Goal: Use online tool/utility

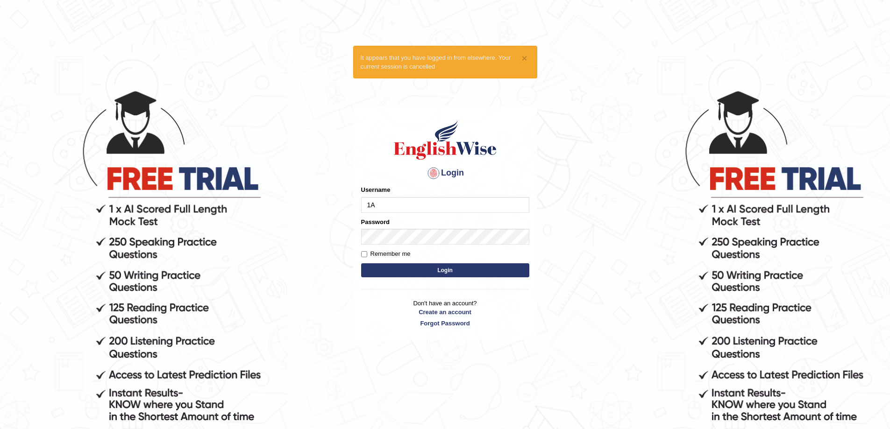
type input "1"
type input "Avirmed"
click at [361, 263] on button "Login" at bounding box center [445, 270] width 168 height 14
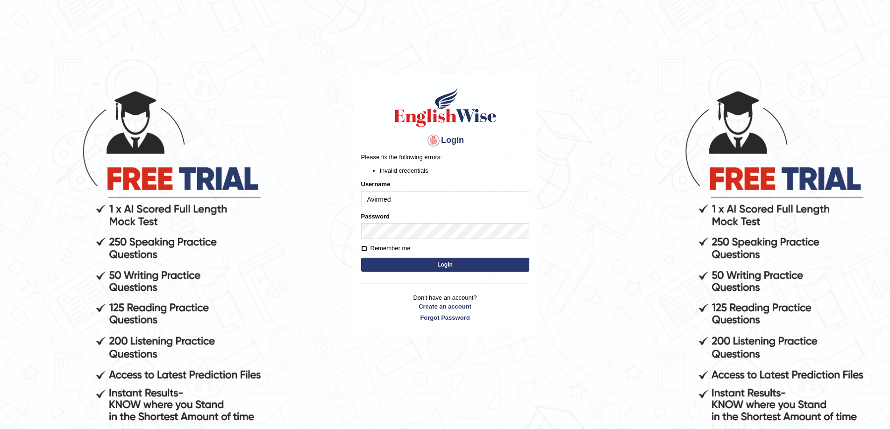
click at [365, 248] on input "Remember me" at bounding box center [364, 249] width 6 height 6
checkbox input "true"
click at [415, 264] on button "Login" at bounding box center [445, 265] width 168 height 14
click at [387, 262] on button "Login" at bounding box center [445, 265] width 168 height 14
click at [427, 262] on button "Login" at bounding box center [445, 265] width 168 height 14
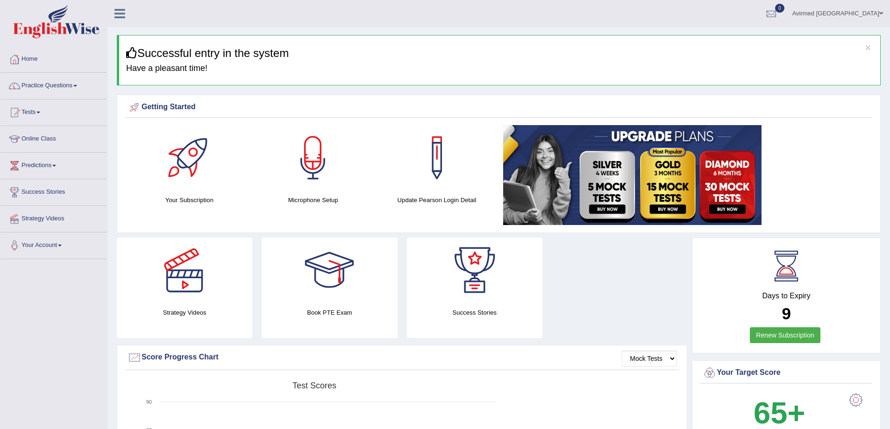
click at [27, 59] on link "Home" at bounding box center [53, 57] width 106 height 23
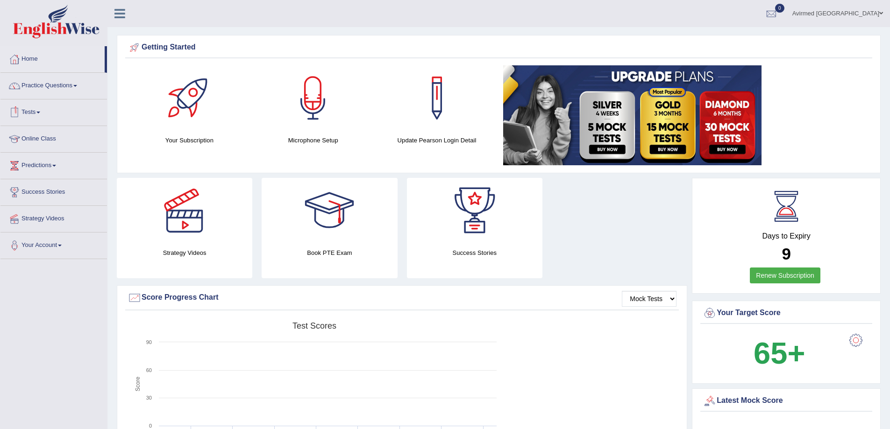
click at [42, 137] on link "Online Class" at bounding box center [53, 137] width 106 height 23
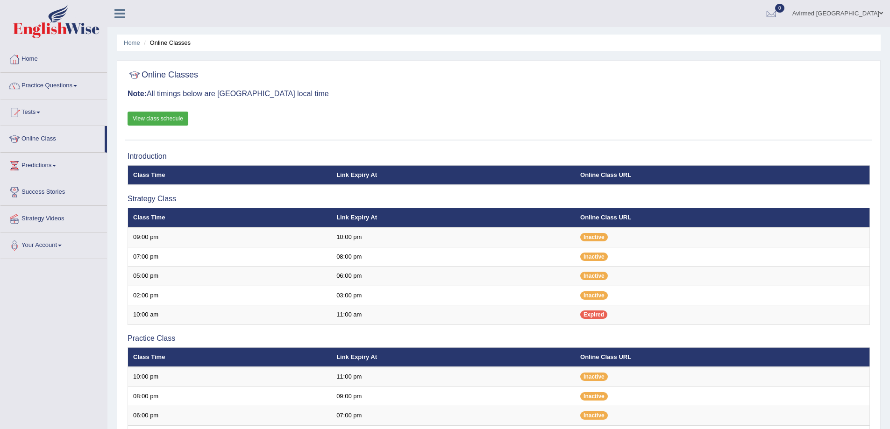
click at [163, 117] on link "View class schedule" at bounding box center [158, 119] width 61 height 14
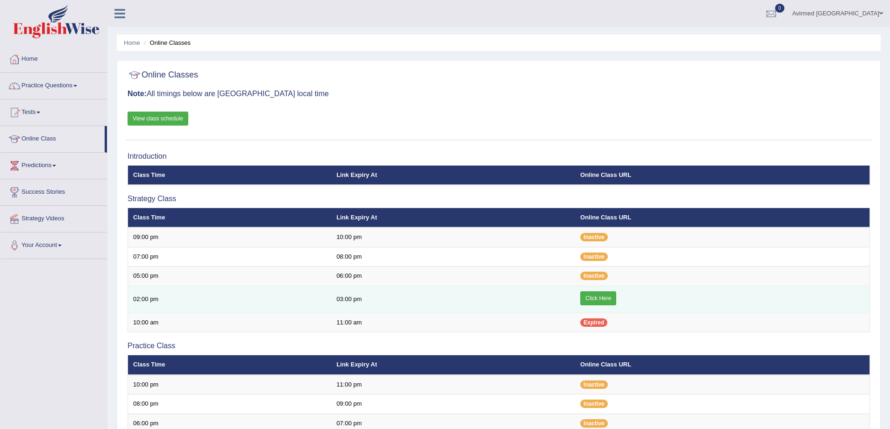
click at [585, 297] on link "Click Here" at bounding box center [598, 298] width 36 height 14
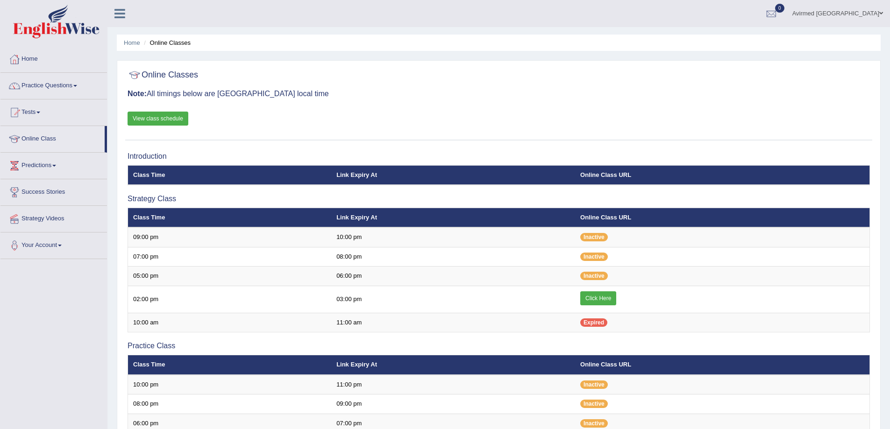
click at [31, 58] on link "Home" at bounding box center [53, 57] width 106 height 23
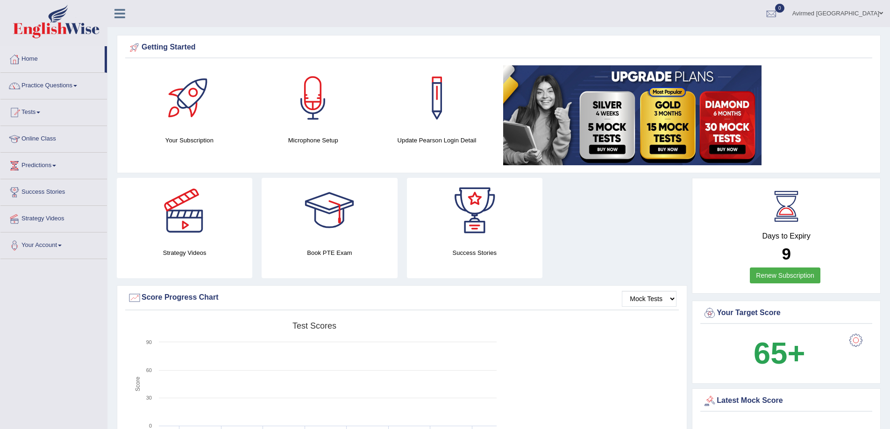
click at [312, 106] on div at bounding box center [312, 97] width 65 height 65
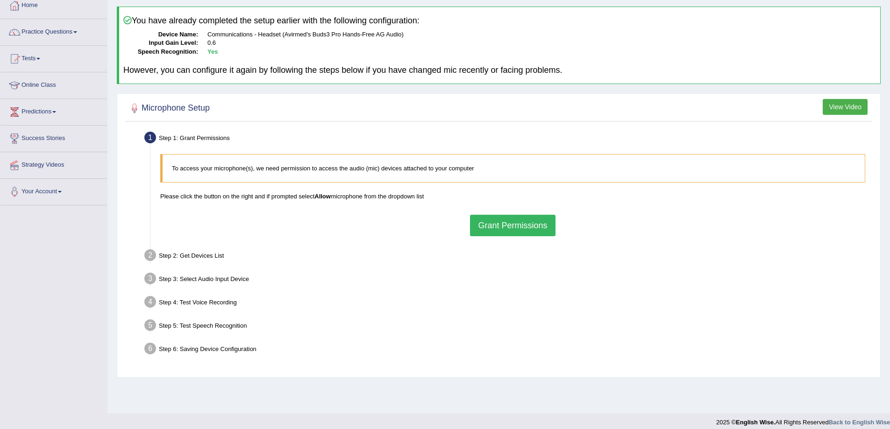
scroll to position [61, 0]
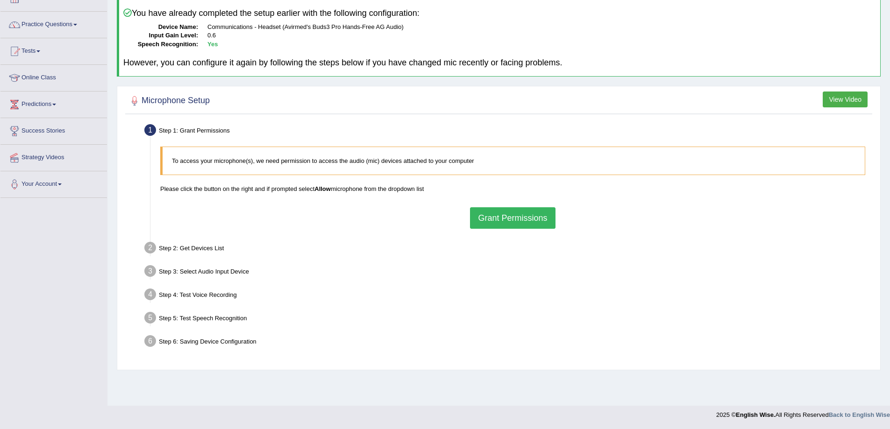
click at [517, 214] on button "Grant Permissions" at bounding box center [512, 217] width 85 height 21
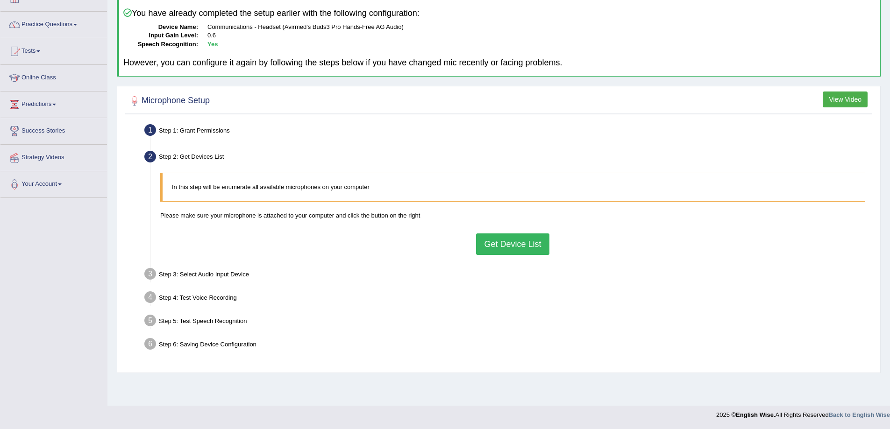
click at [508, 244] on button "Get Device List" at bounding box center [512, 244] width 73 height 21
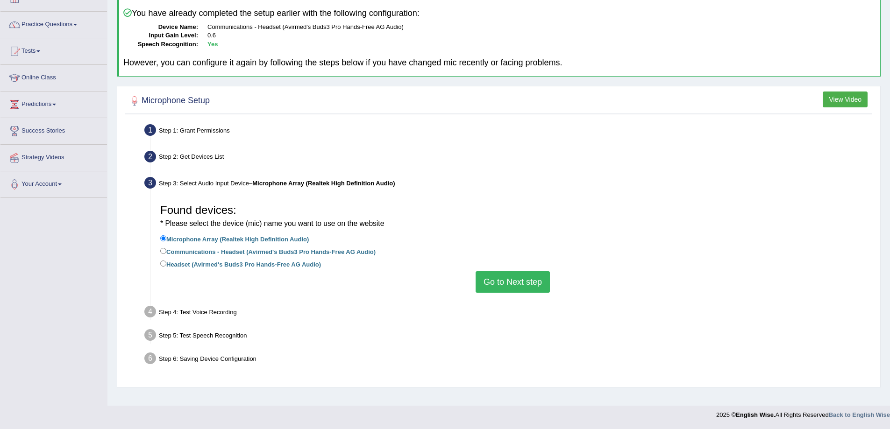
click at [514, 285] on button "Go to Next step" at bounding box center [512, 281] width 74 height 21
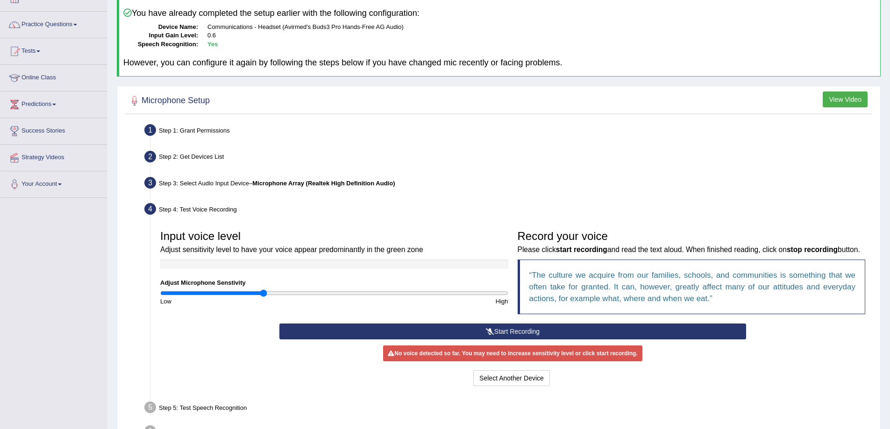
click at [492, 335] on icon at bounding box center [490, 331] width 8 height 7
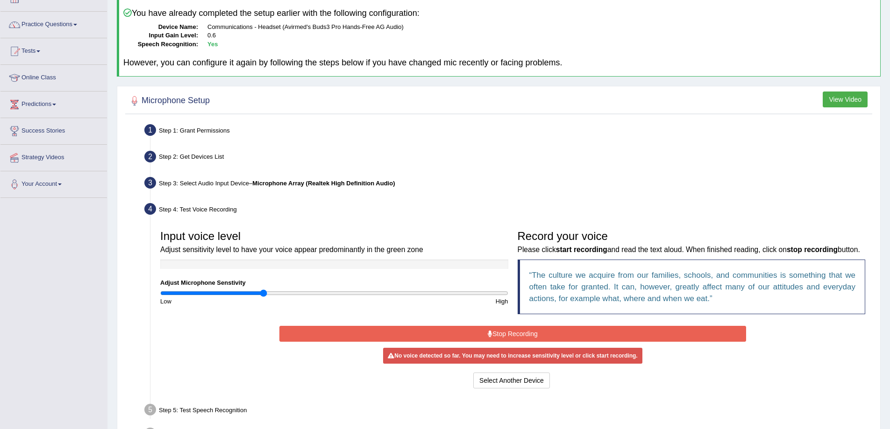
click at [517, 342] on button "Stop Recording" at bounding box center [512, 334] width 467 height 16
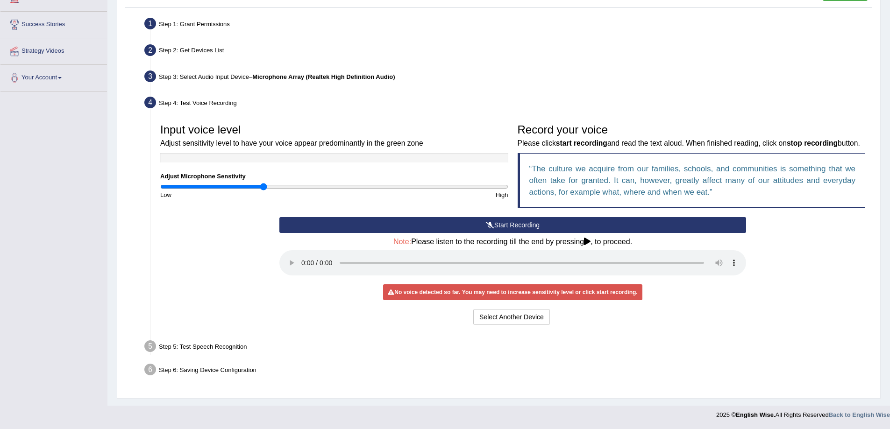
scroll to position [0, 0]
